Goal: Information Seeking & Learning: Check status

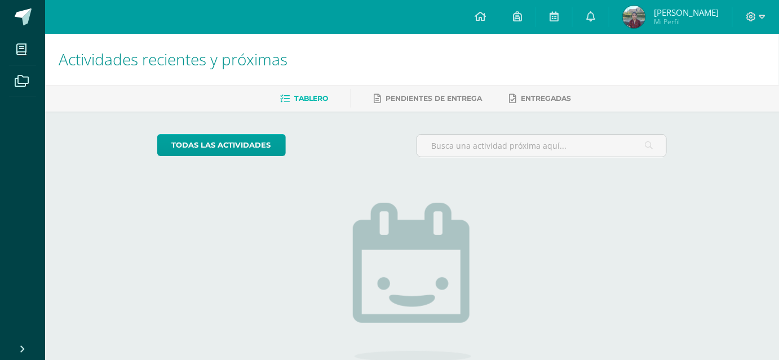
click at [633, 17] on img at bounding box center [634, 17] width 23 height 23
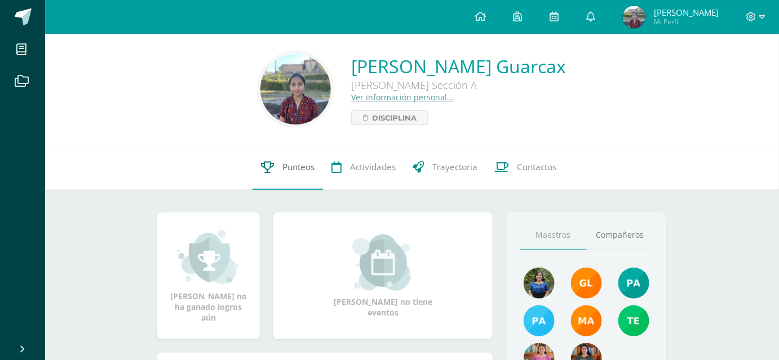
click at [300, 166] on span "Punteos" at bounding box center [298, 167] width 32 height 12
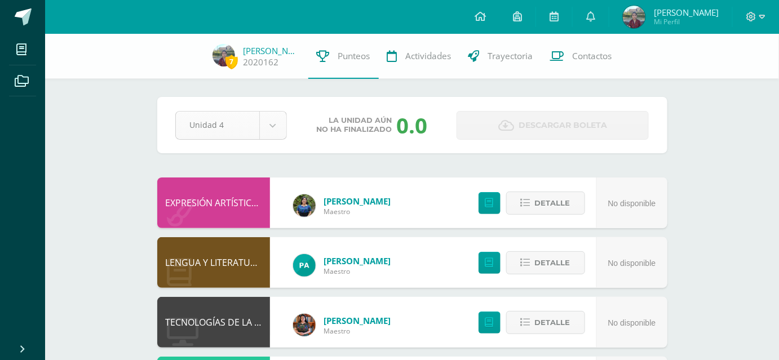
click at [269, 127] on body "Mis cursos Archivos Cerrar panel BIOLOGÍA Quinto Bachillerato "Sección A" CIENC…" at bounding box center [389, 364] width 779 height 729
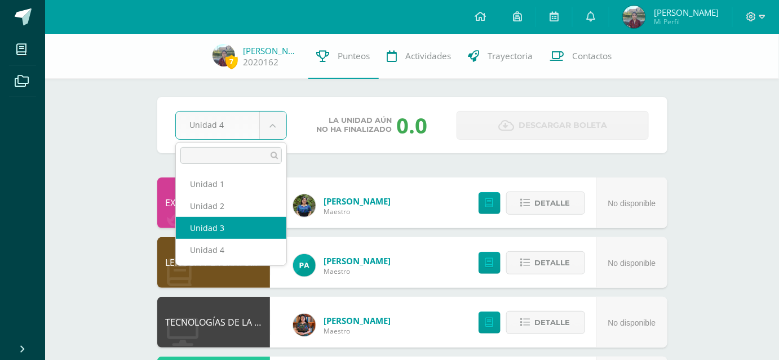
select select "Unidad 3"
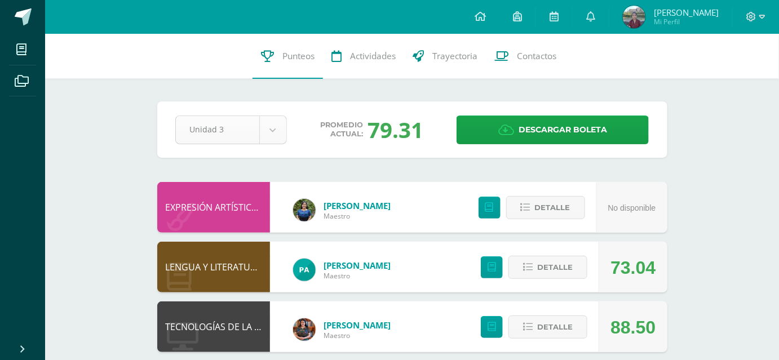
click at [272, 134] on body "Mis cursos Archivos Cerrar panel BIOLOGÍA Quinto Bachillerato "Sección A" CIENC…" at bounding box center [389, 366] width 779 height 733
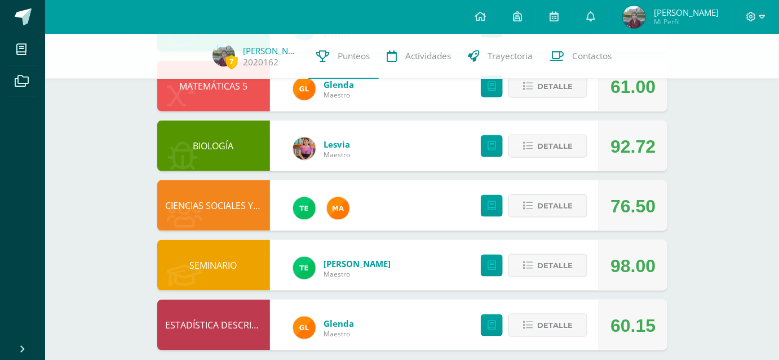
scroll to position [368, 0]
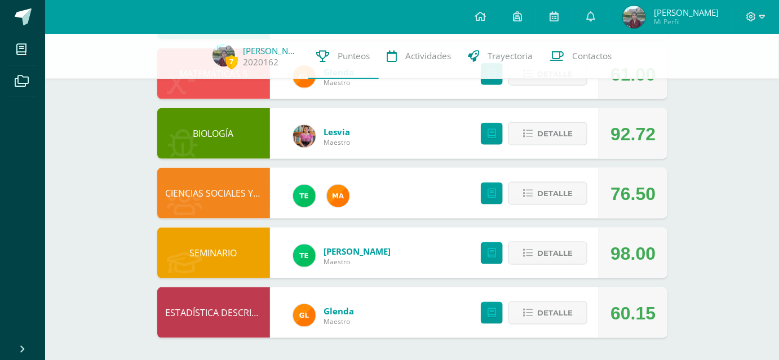
click at [649, 230] on div "98.00" at bounding box center [633, 253] width 45 height 51
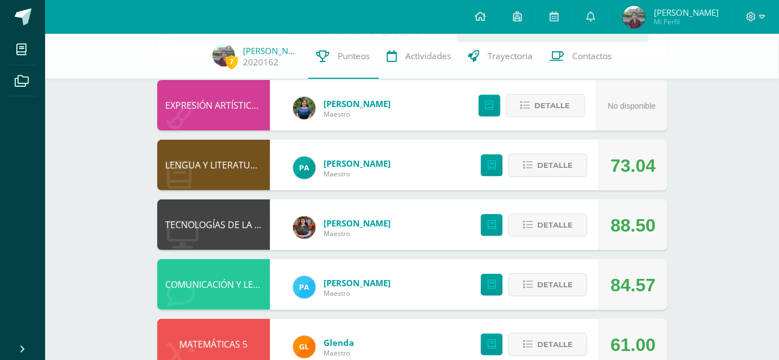
scroll to position [0, 0]
